Goal: Task Accomplishment & Management: Use online tool/utility

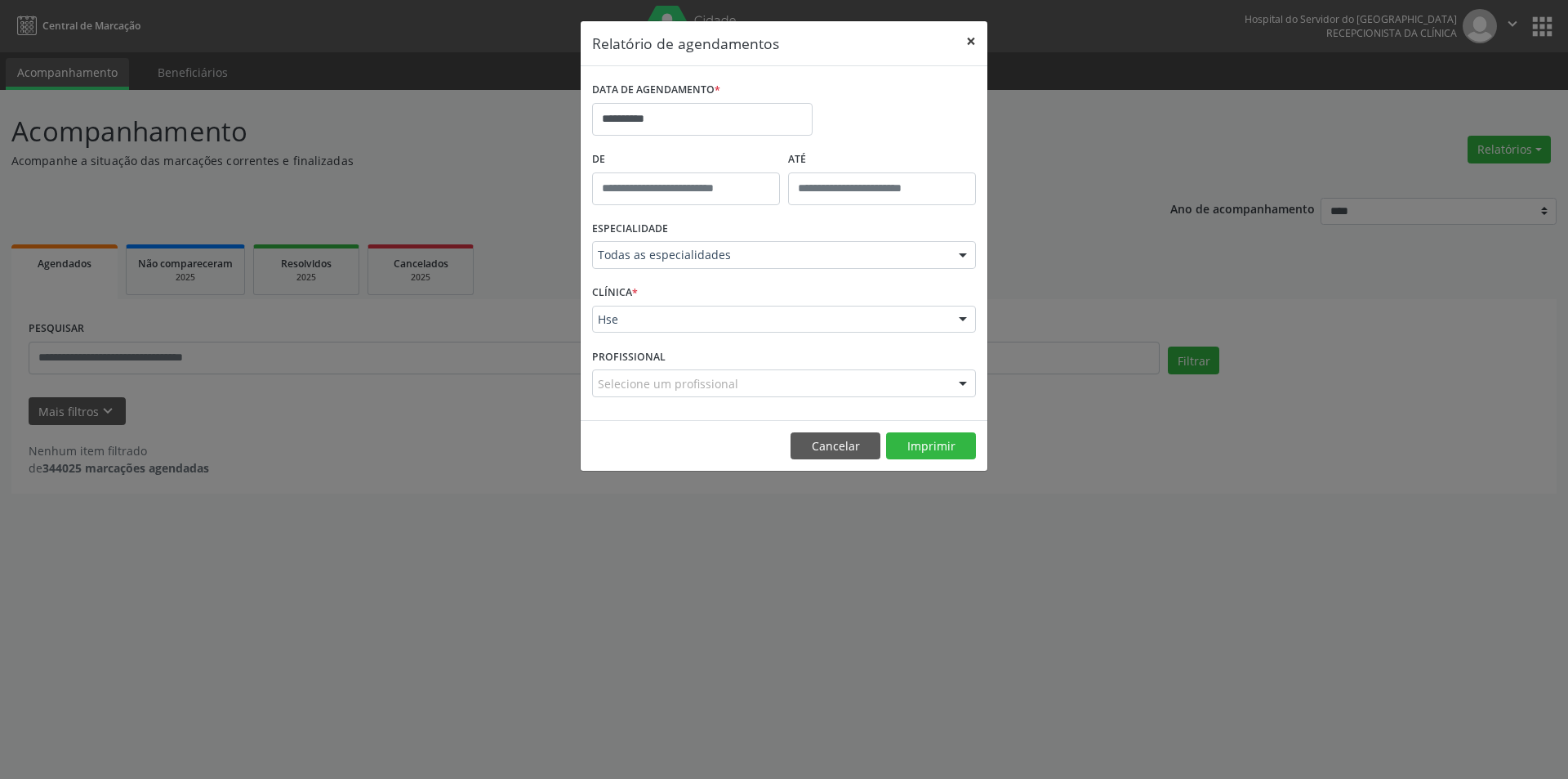
click at [969, 31] on button "×" at bounding box center [971, 41] width 32 height 40
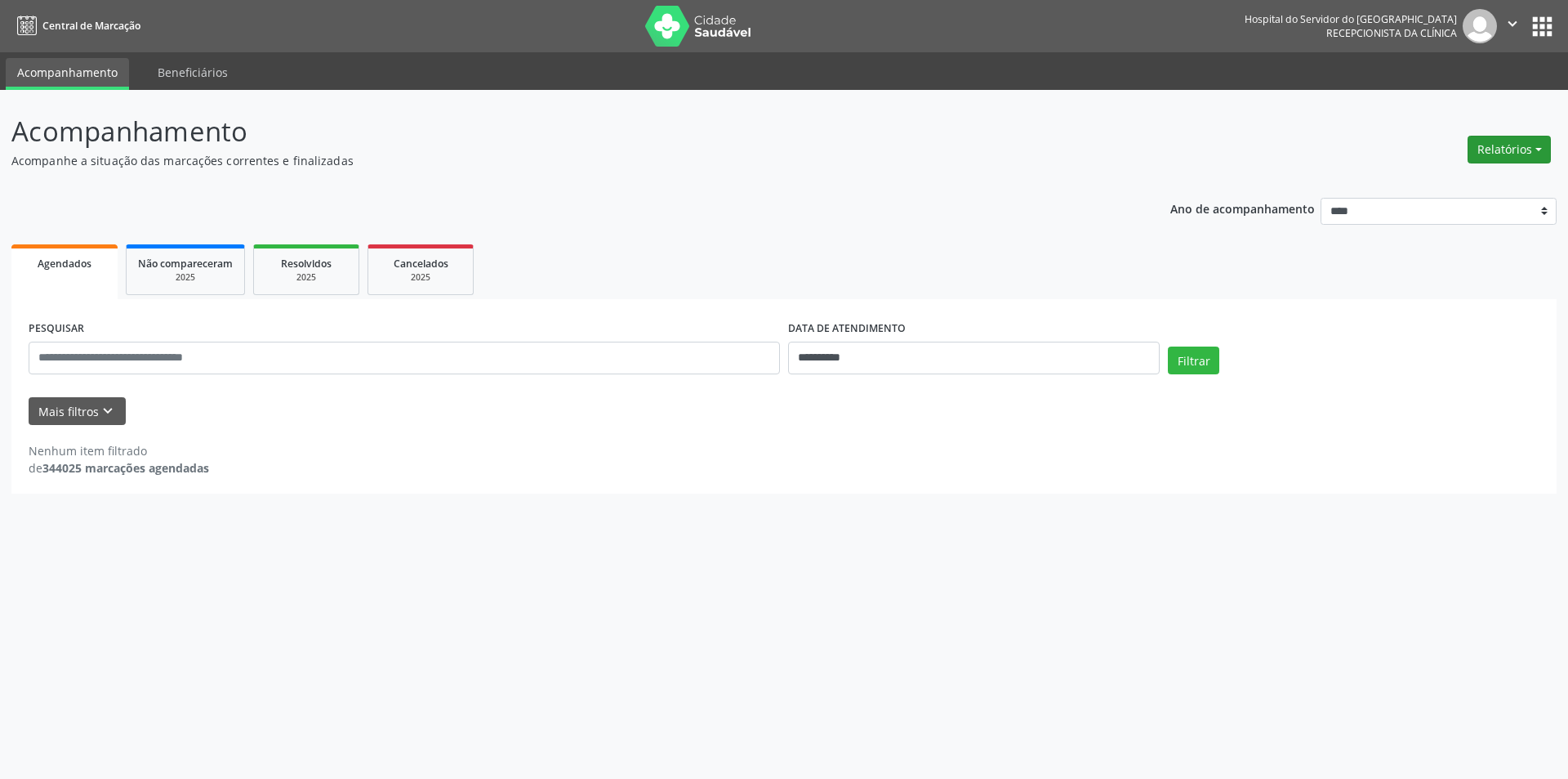
click at [1513, 159] on button "Relatórios" at bounding box center [1509, 149] width 83 height 28
click at [1422, 183] on link "Agendamentos" at bounding box center [1463, 185] width 175 height 23
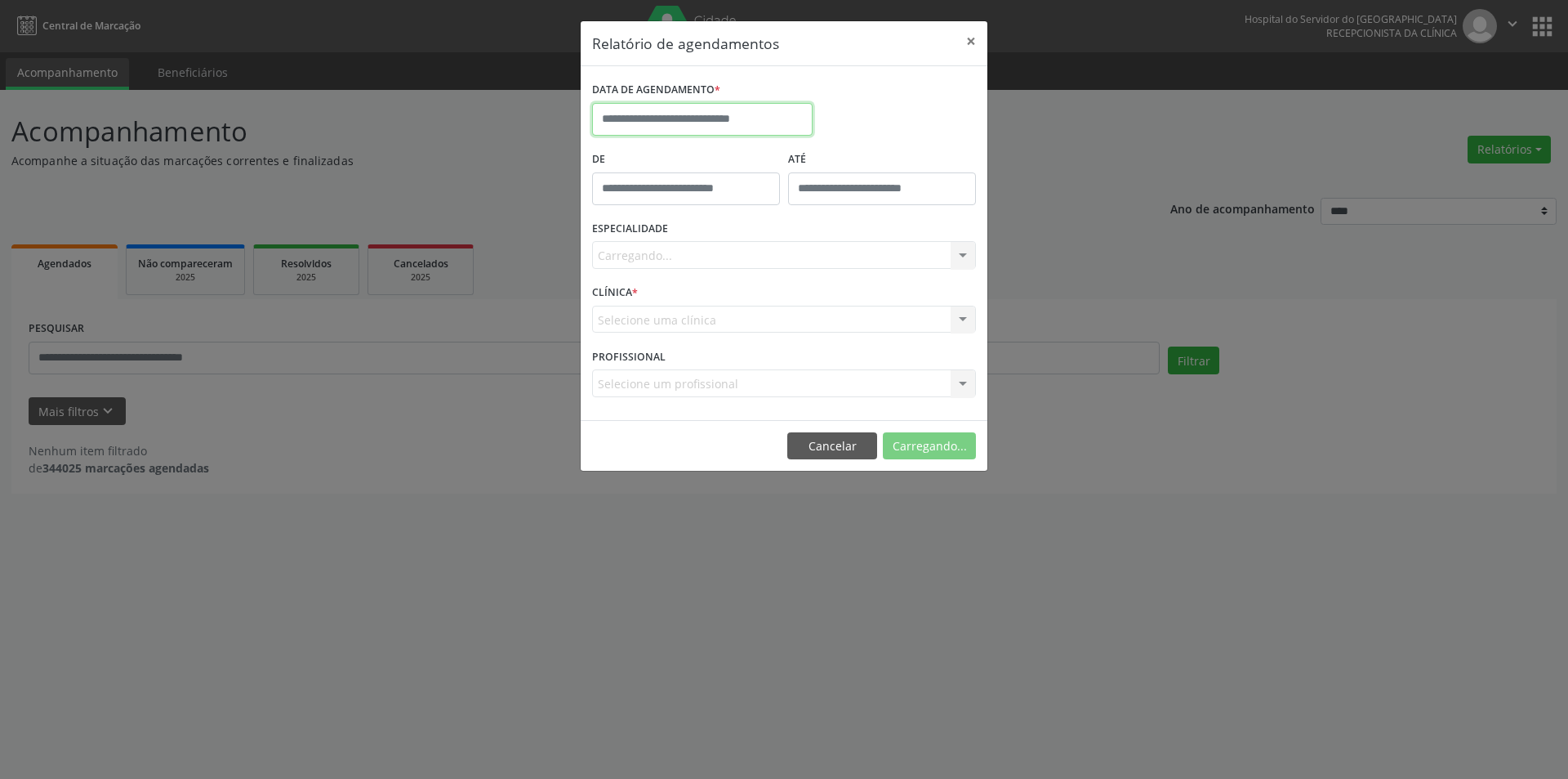
click at [686, 108] on input "text" at bounding box center [703, 119] width 221 height 32
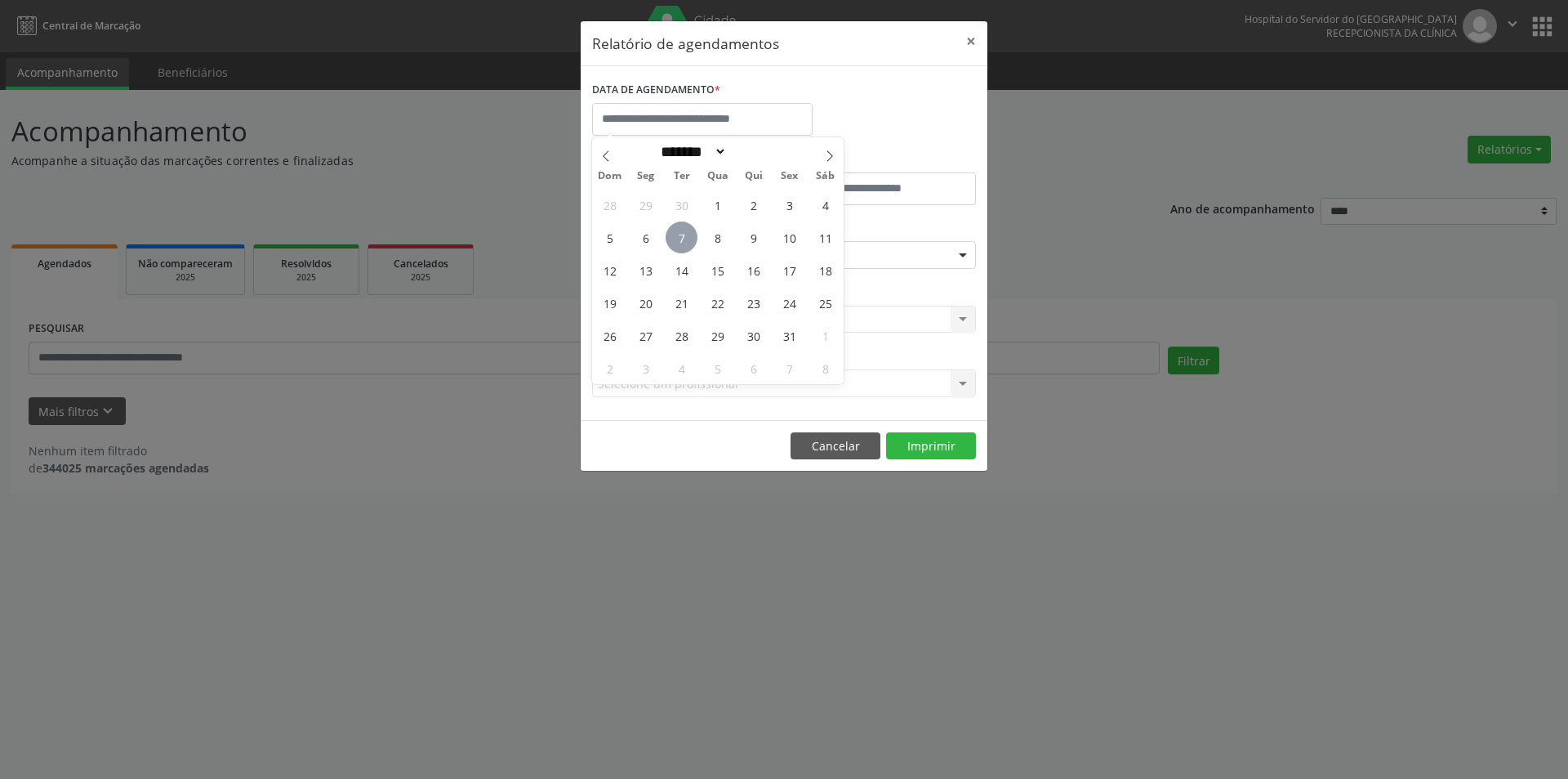
click at [677, 234] on span "7" at bounding box center [681, 236] width 31 height 31
type input "**********"
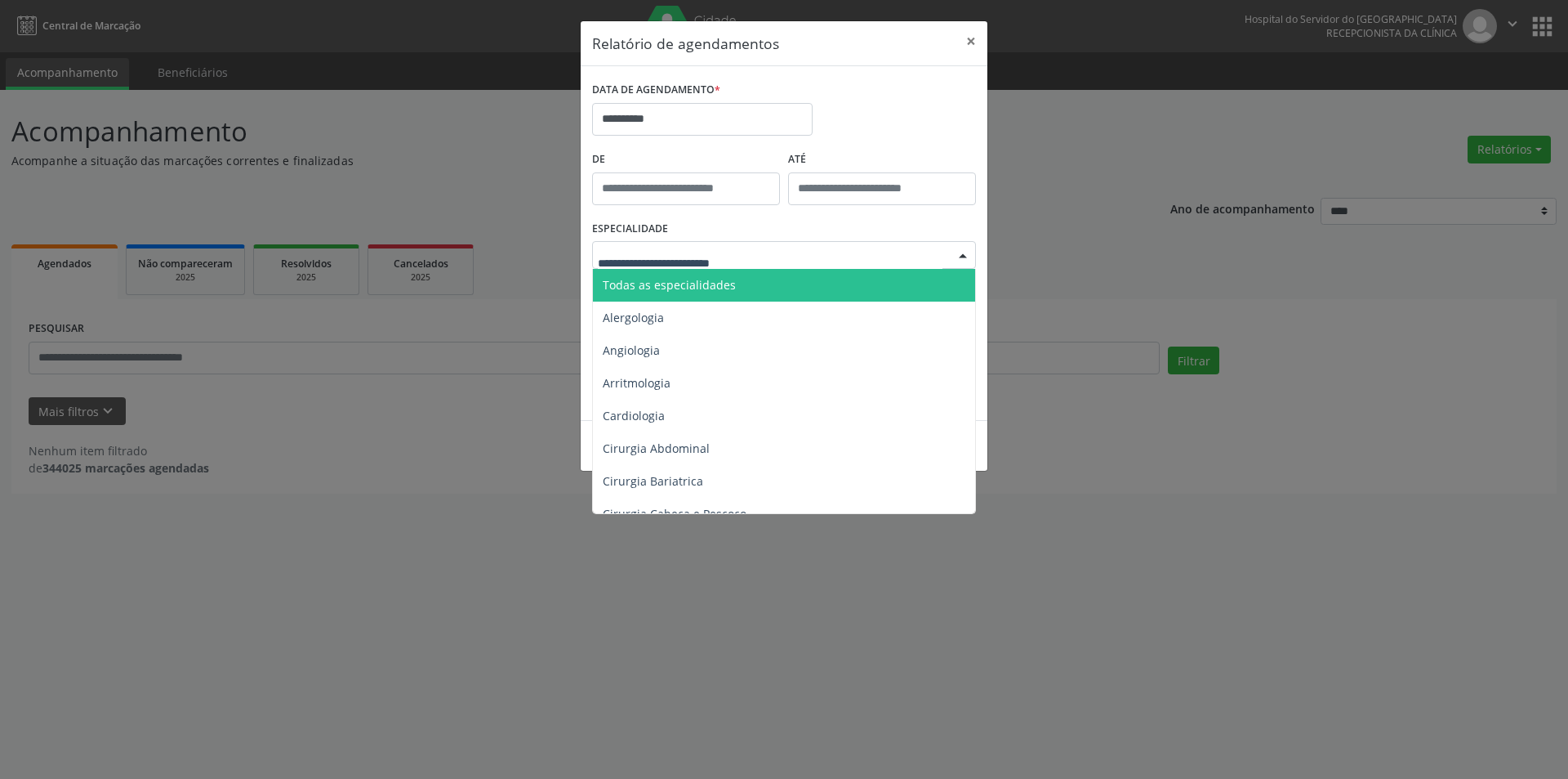
click at [844, 247] on div at bounding box center [784, 254] width 384 height 28
click at [762, 279] on span "Todas as especialidades" at bounding box center [785, 285] width 385 height 32
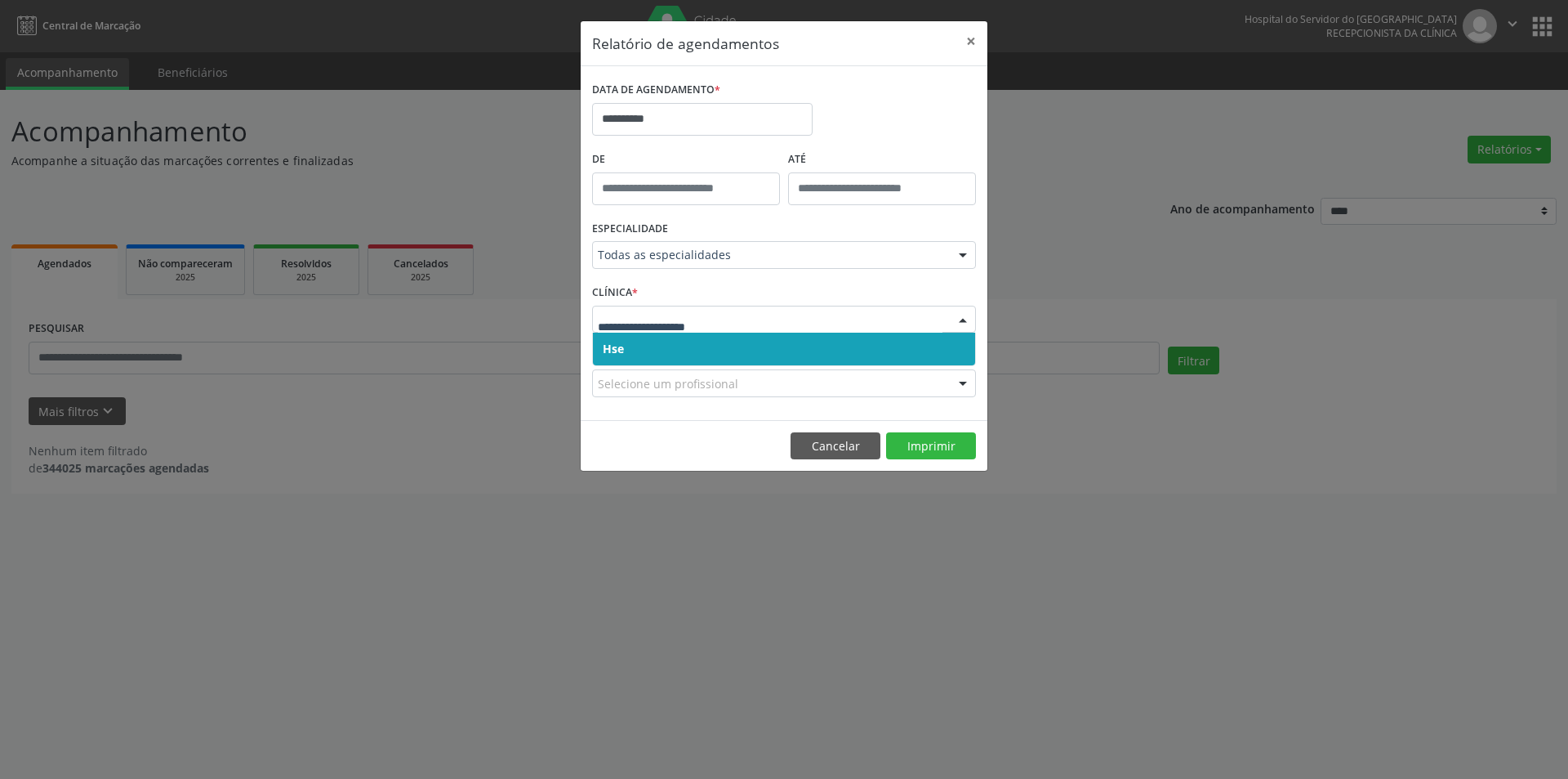
drag, startPoint x: 783, startPoint y: 313, endPoint x: 781, endPoint y: 332, distance: 19.1
click at [769, 353] on span "Hse" at bounding box center [784, 349] width 382 height 32
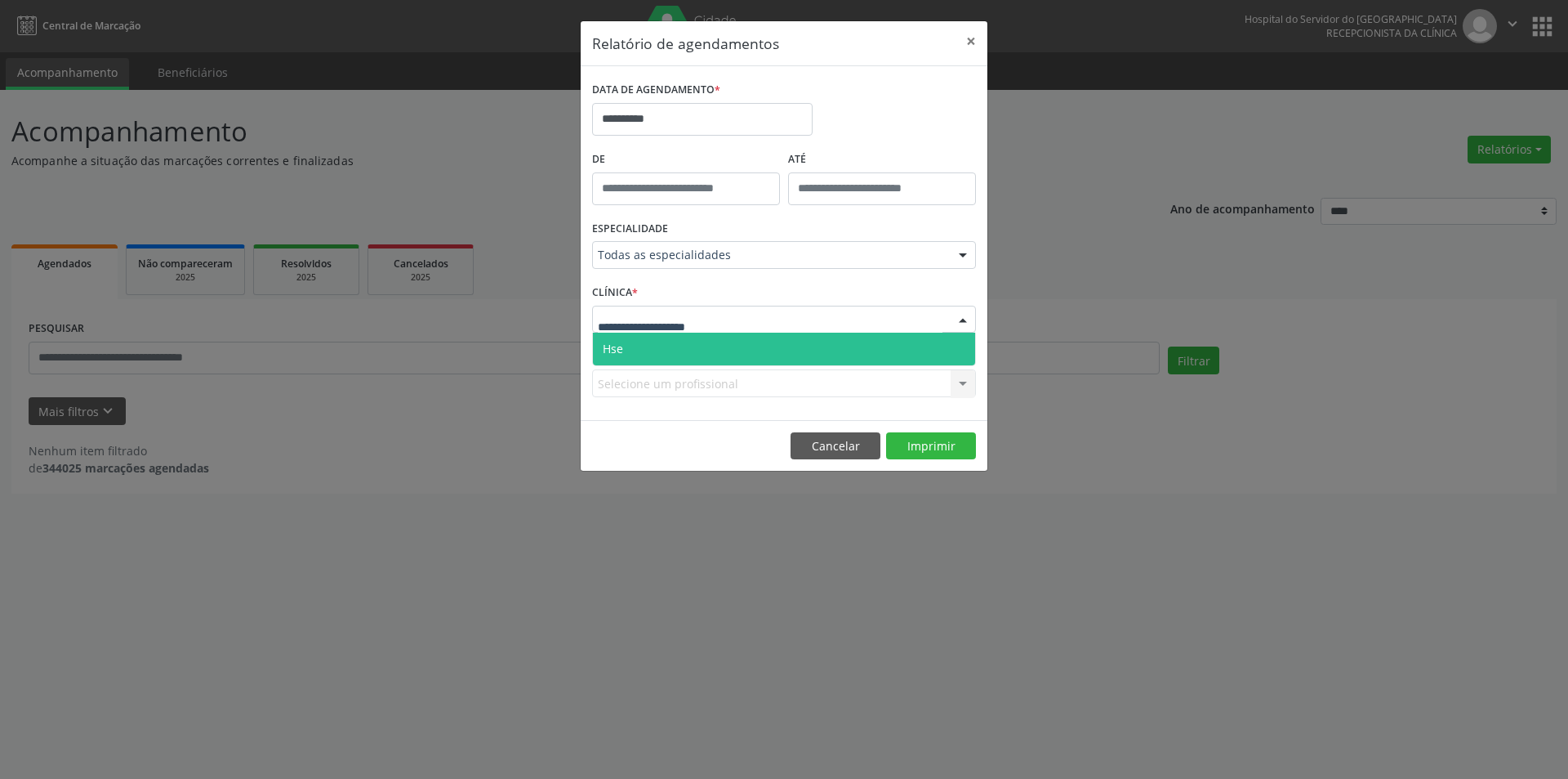
click at [845, 330] on div at bounding box center [784, 319] width 384 height 28
click at [779, 359] on span "Hse" at bounding box center [784, 349] width 382 height 32
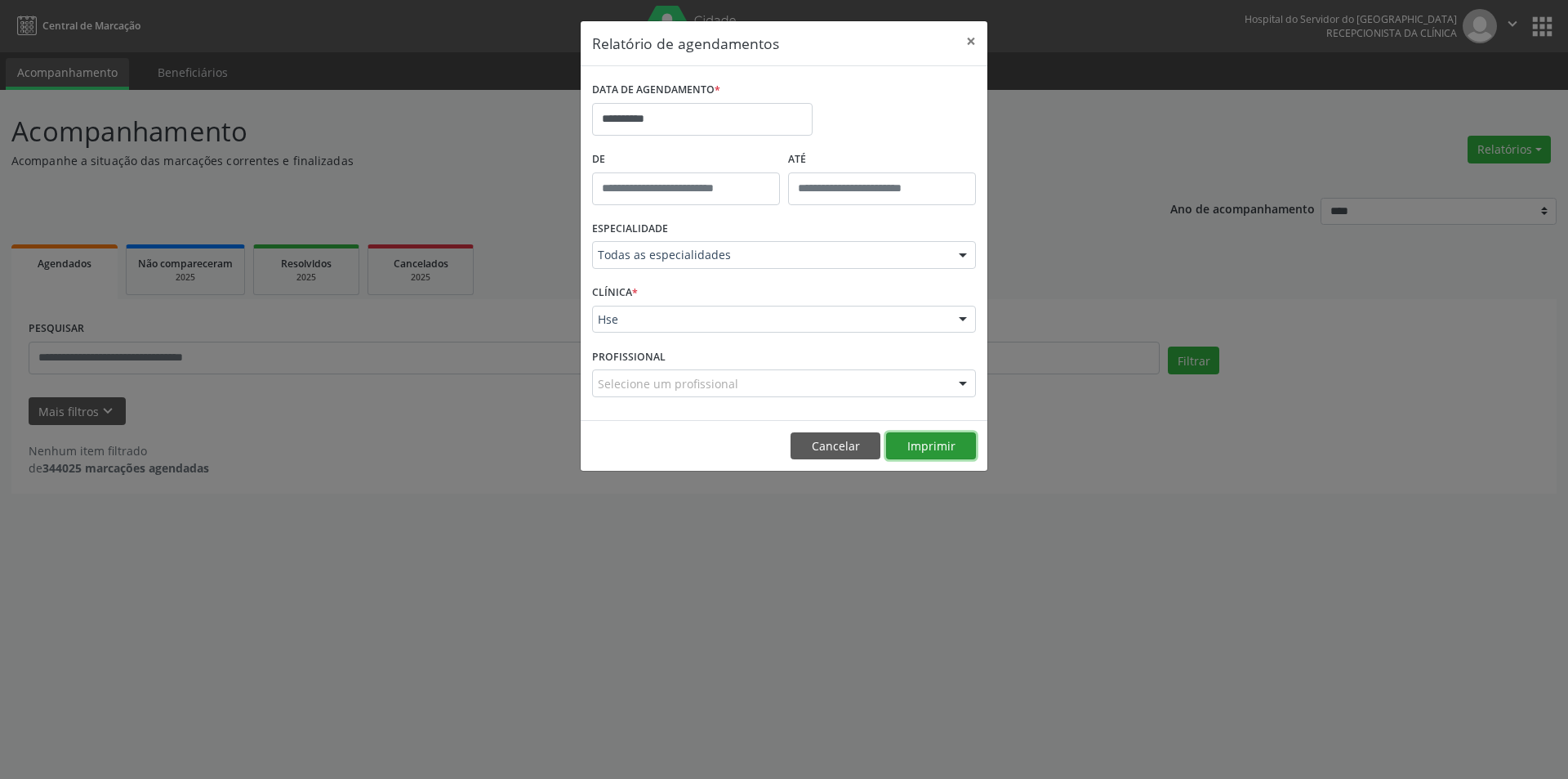
click at [944, 446] on button "Imprimir" at bounding box center [931, 446] width 89 height 28
